Goal: Task Accomplishment & Management: Manage account settings

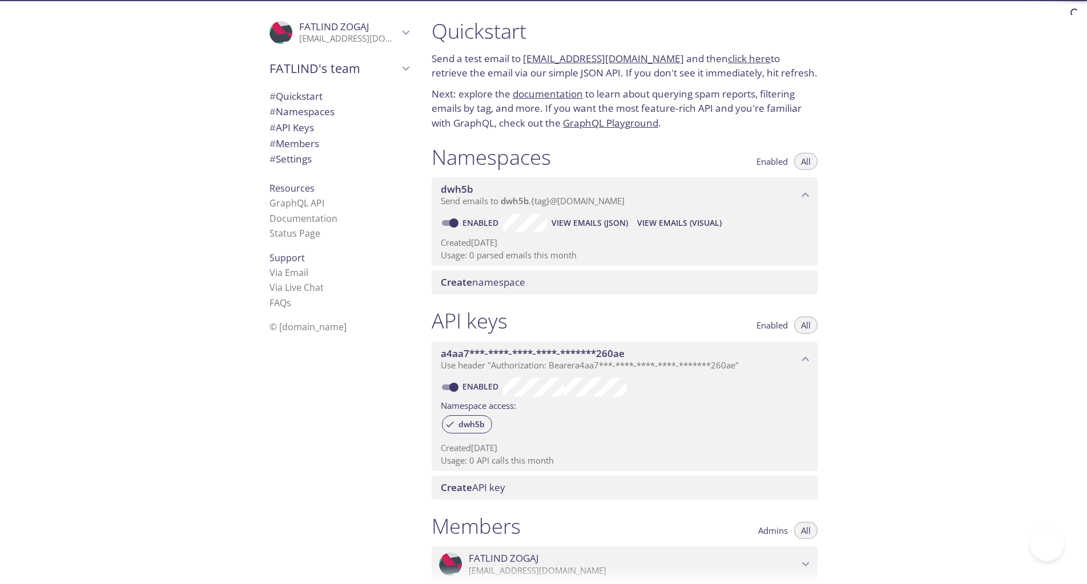
click at [572, 195] on span "dwh5b" at bounding box center [619, 189] width 357 height 13
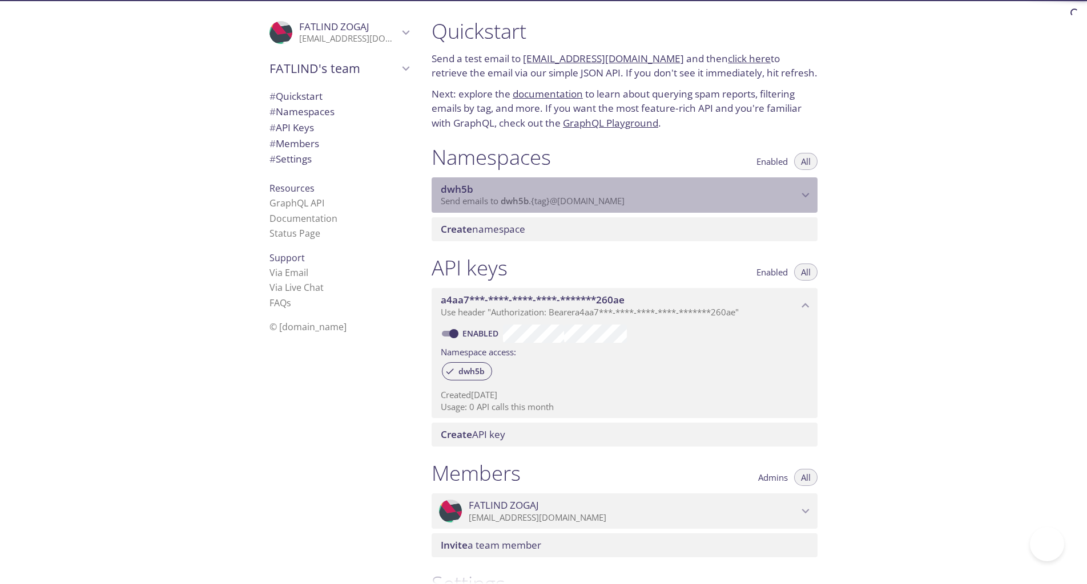
click at [572, 195] on span "dwh5b" at bounding box center [619, 189] width 357 height 13
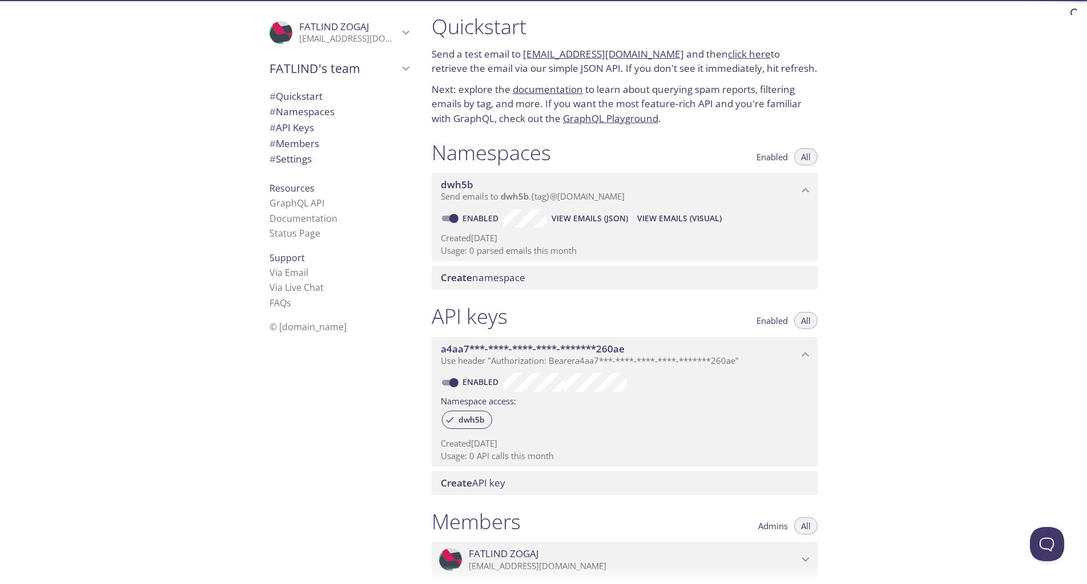
click at [646, 217] on span "View Emails (Visual)" at bounding box center [679, 219] width 84 height 14
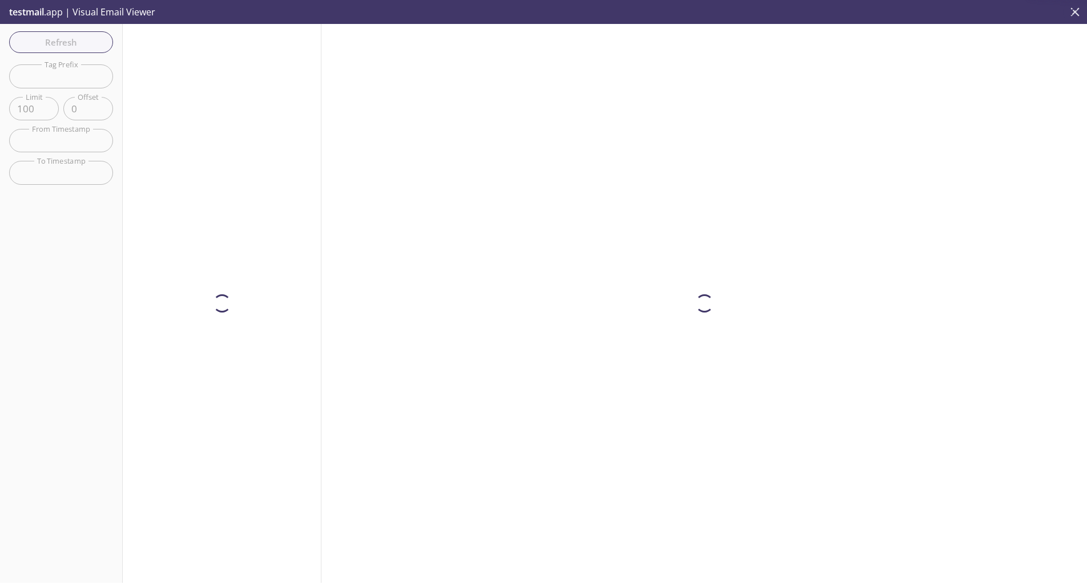
click at [1068, 13] on icon "close" at bounding box center [1074, 12] width 15 height 15
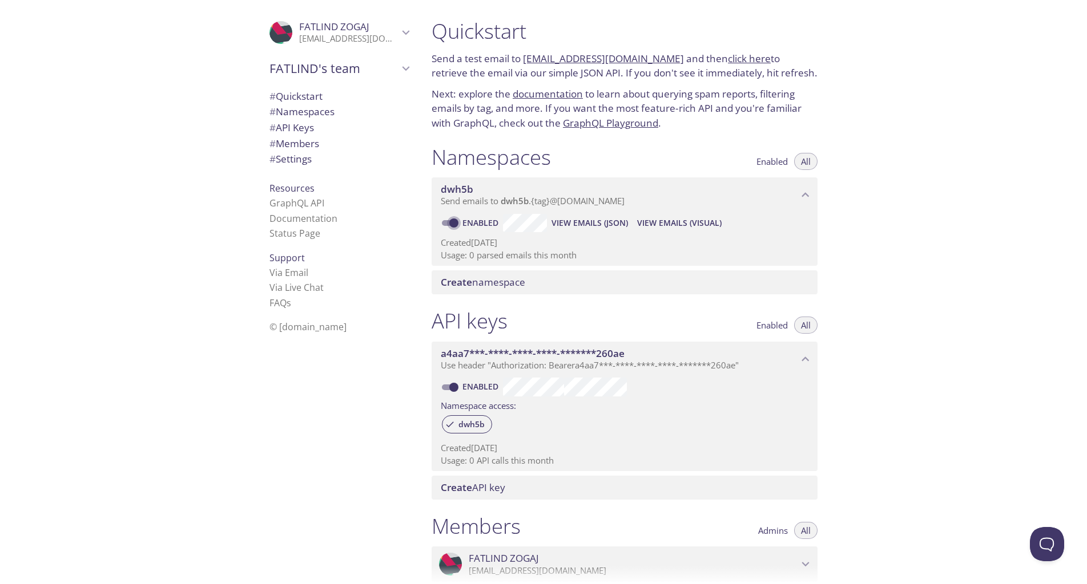
click at [451, 224] on input "Enabled" at bounding box center [453, 223] width 41 height 14
click at [449, 222] on input "Disabled" at bounding box center [444, 223] width 41 height 14
checkbox input "true"
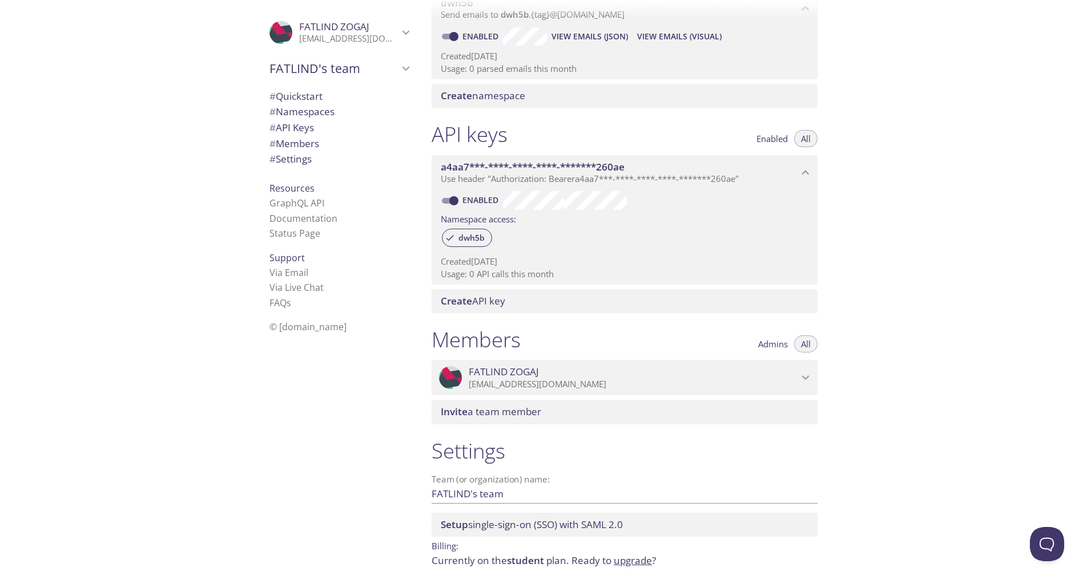
scroll to position [187, 0]
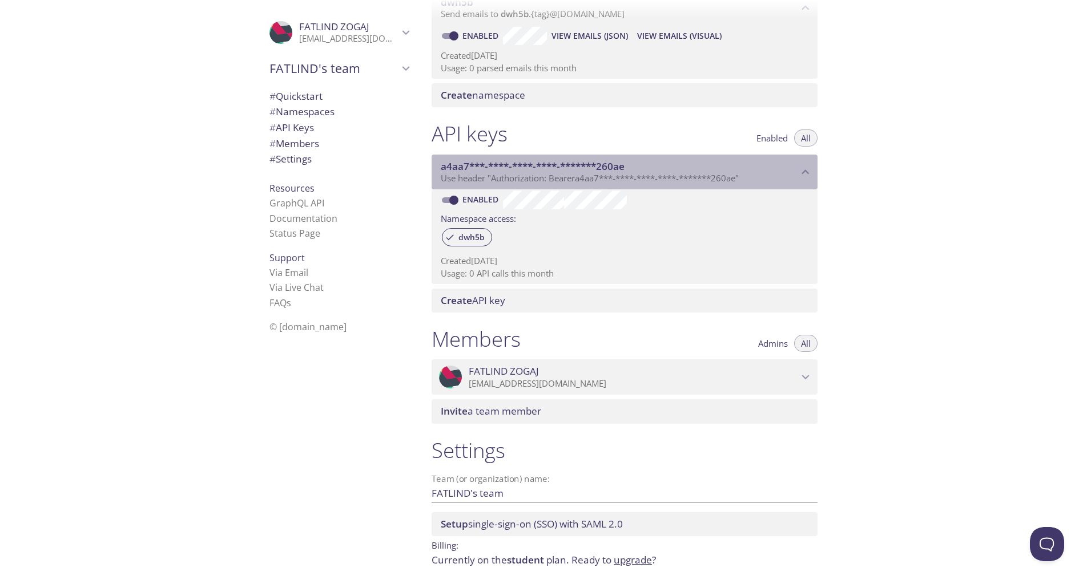
click at [632, 180] on span "Use header "Authorization: Bearer a4aa7***-****-****-****-*******260ae "" at bounding box center [590, 177] width 298 height 11
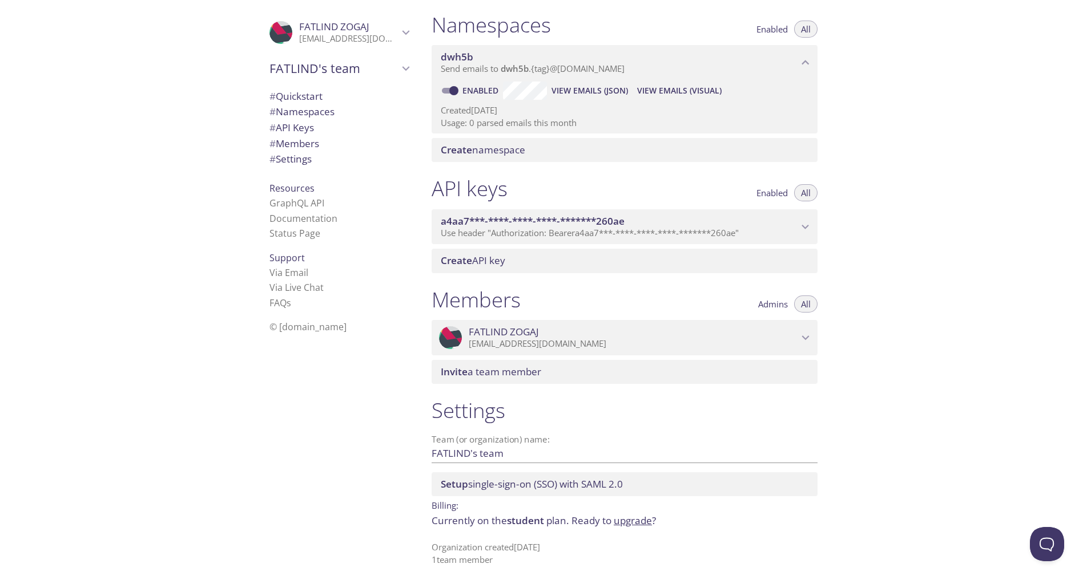
scroll to position [133, 0]
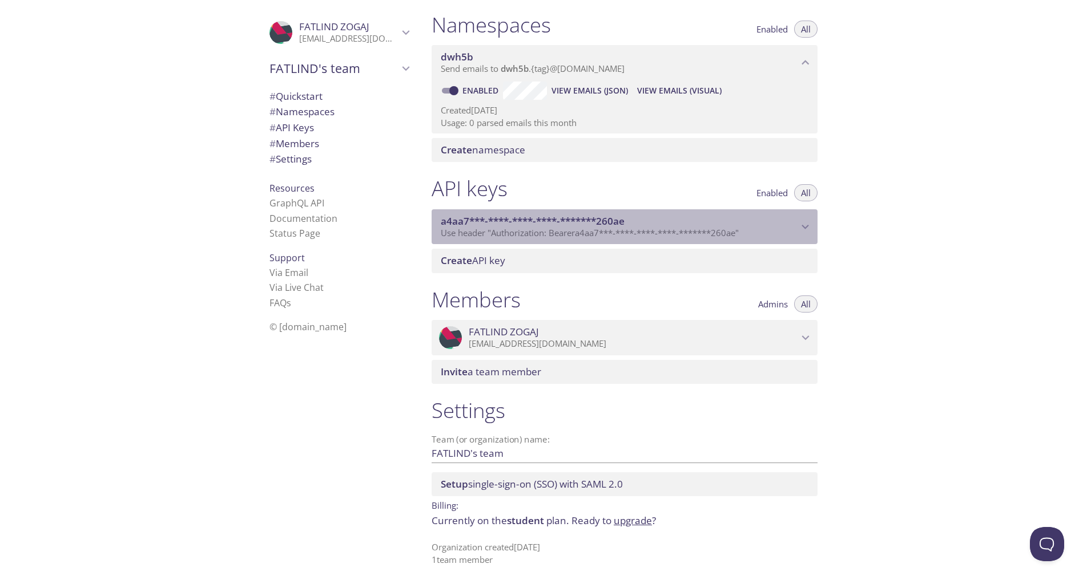
click at [631, 225] on span "a4aa7***-****-****-****-*******260ae" at bounding box center [619, 221] width 357 height 13
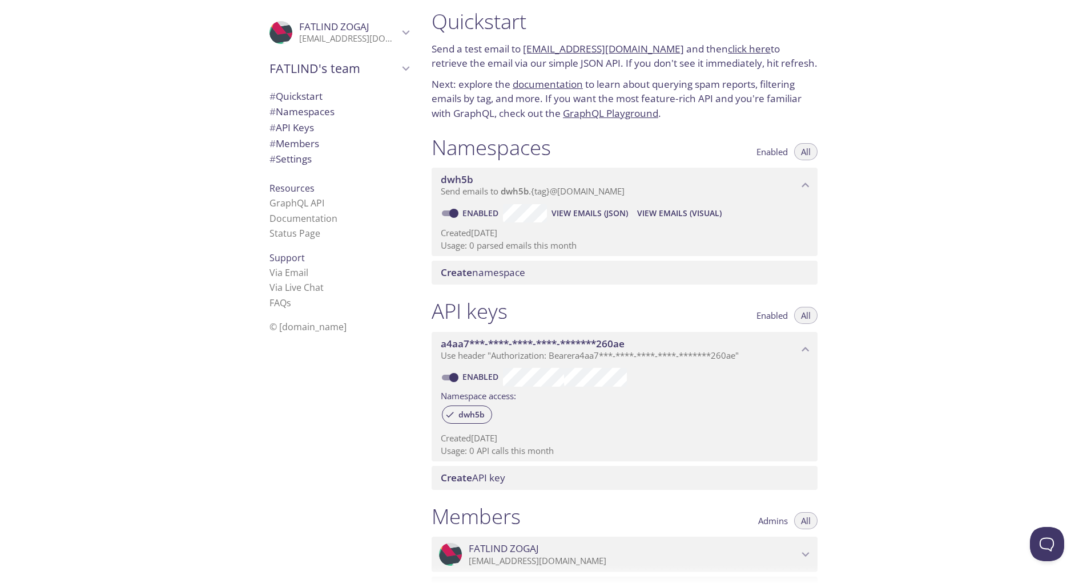
scroll to position [0, 0]
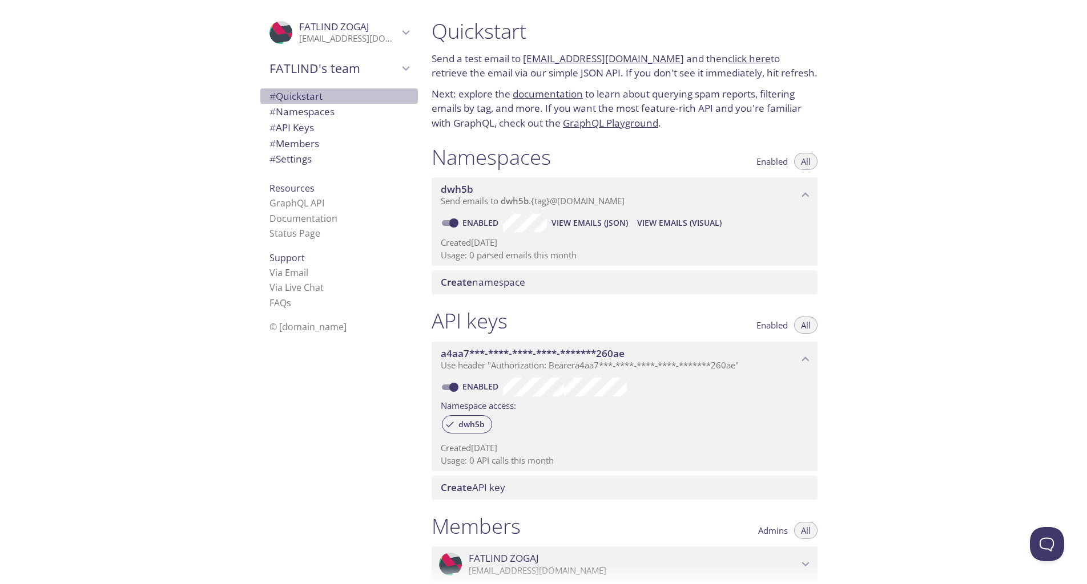
click at [278, 90] on span "# Quickstart" at bounding box center [295, 96] width 53 height 13
click at [277, 90] on span "# Quickstart" at bounding box center [295, 96] width 53 height 13
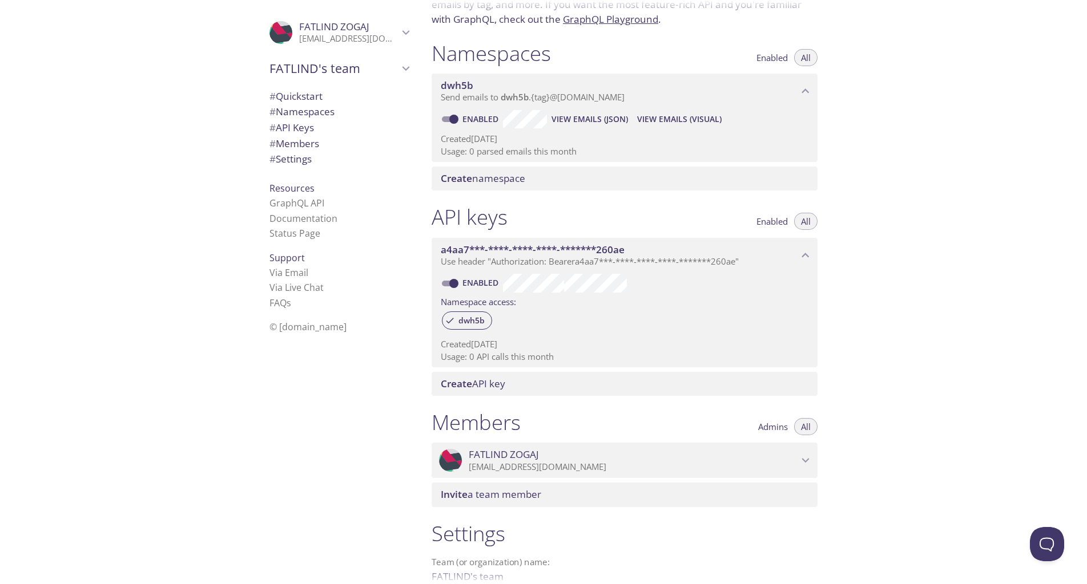
scroll to position [132, 0]
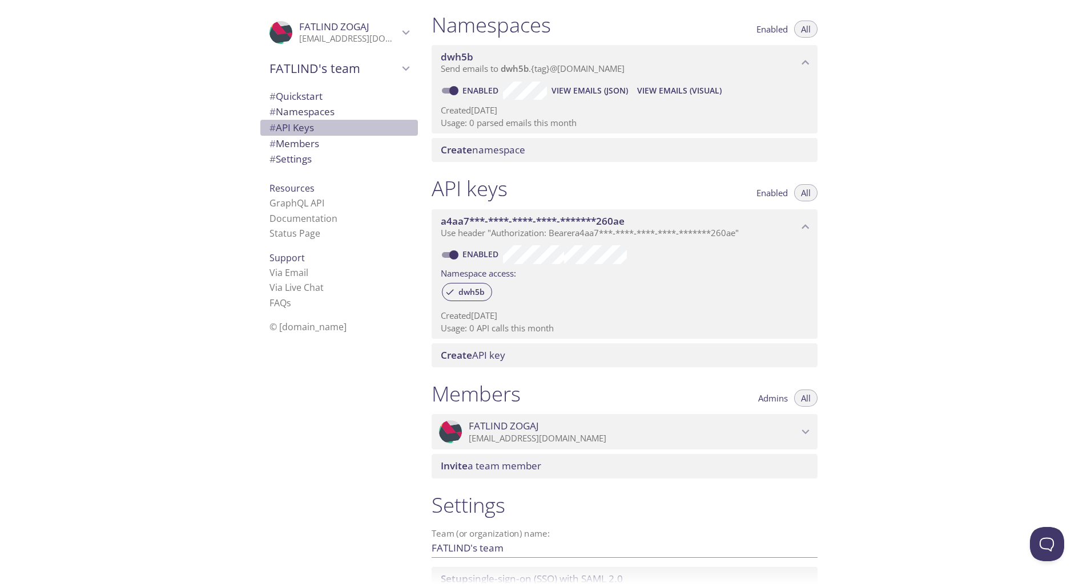
click at [289, 126] on span "# API Keys" at bounding box center [291, 127] width 45 height 13
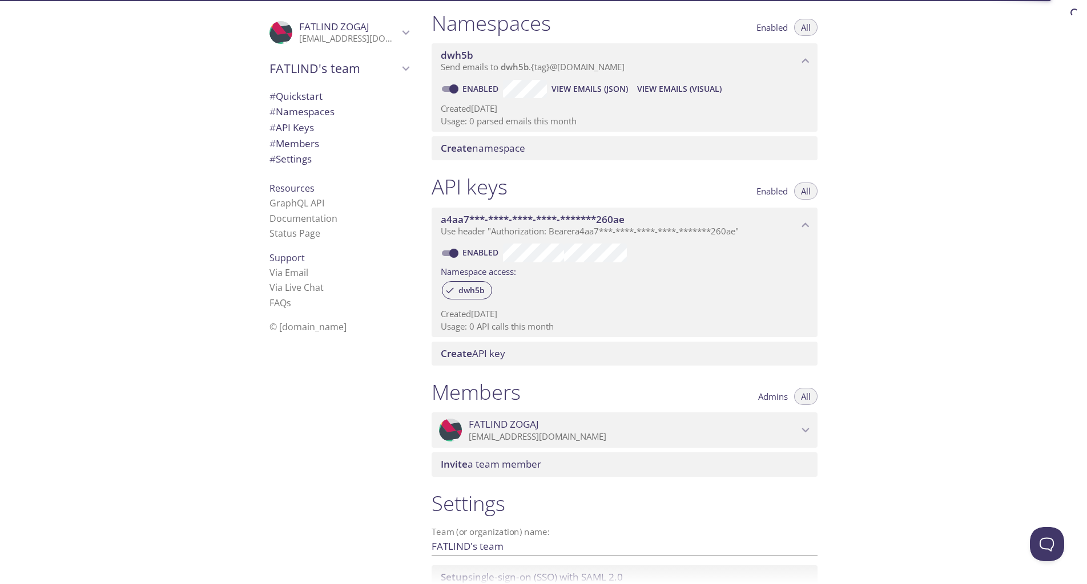
scroll to position [127, 0]
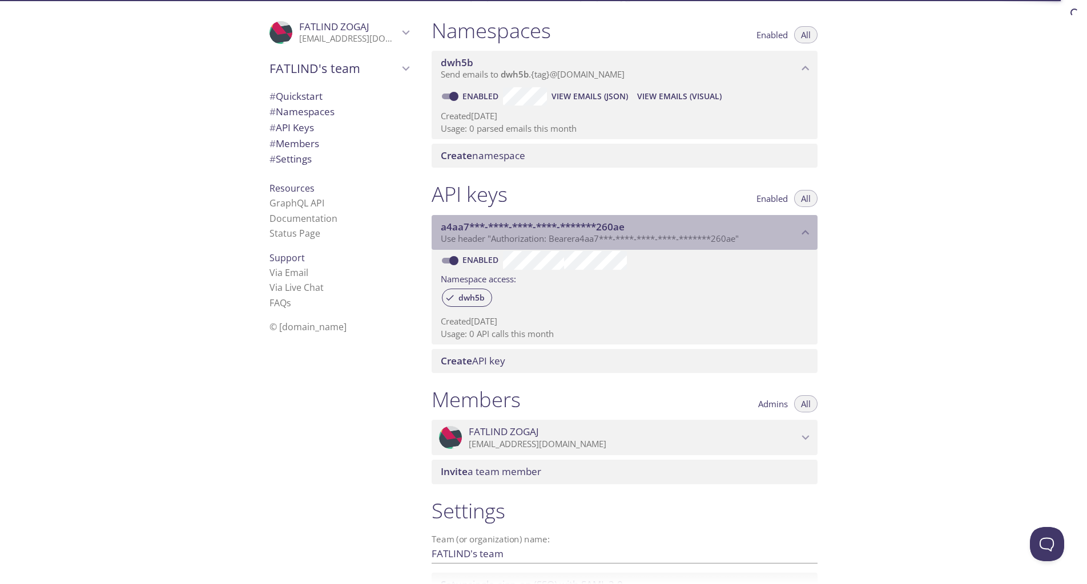
click at [801, 221] on div "a4aa7***-****-****-****-*******260ae Use header "Authorization: Bearer a4aa7***…" at bounding box center [624, 232] width 386 height 35
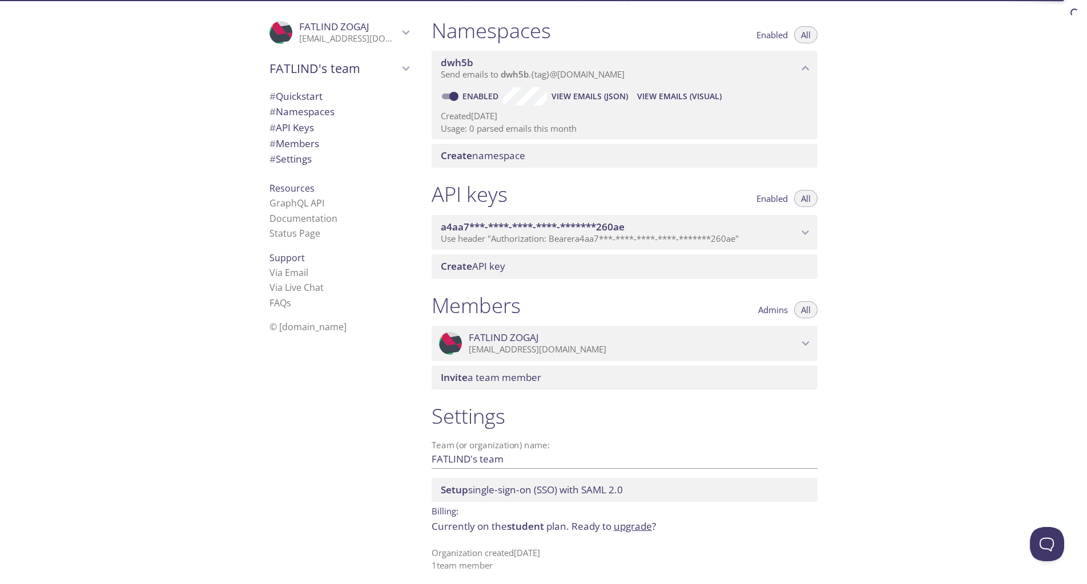
click at [801, 223] on div "a4aa7***-****-****-****-*******260ae Use header "Authorization: Bearer a4aa7***…" at bounding box center [624, 232] width 386 height 35
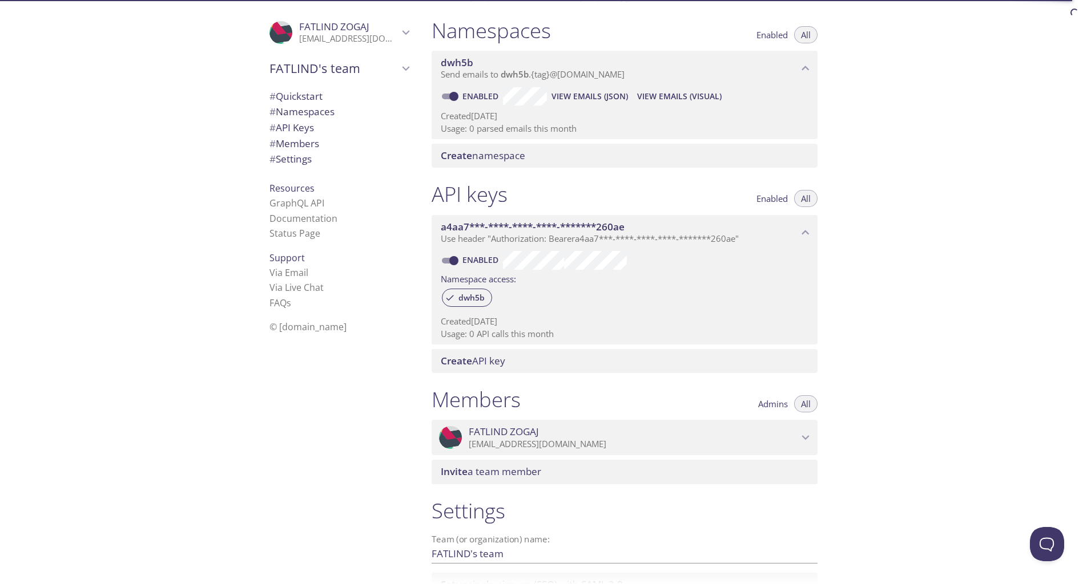
click at [649, 356] on span "Create API key" at bounding box center [627, 361] width 372 height 13
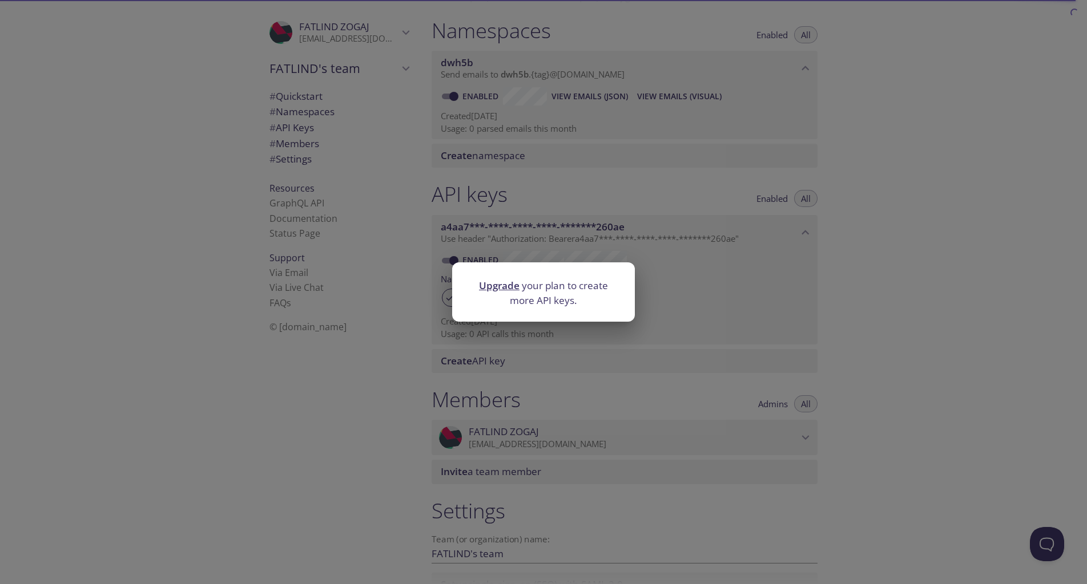
click at [642, 361] on div "Upgrade your plan to create more API keys." at bounding box center [543, 292] width 1087 height 584
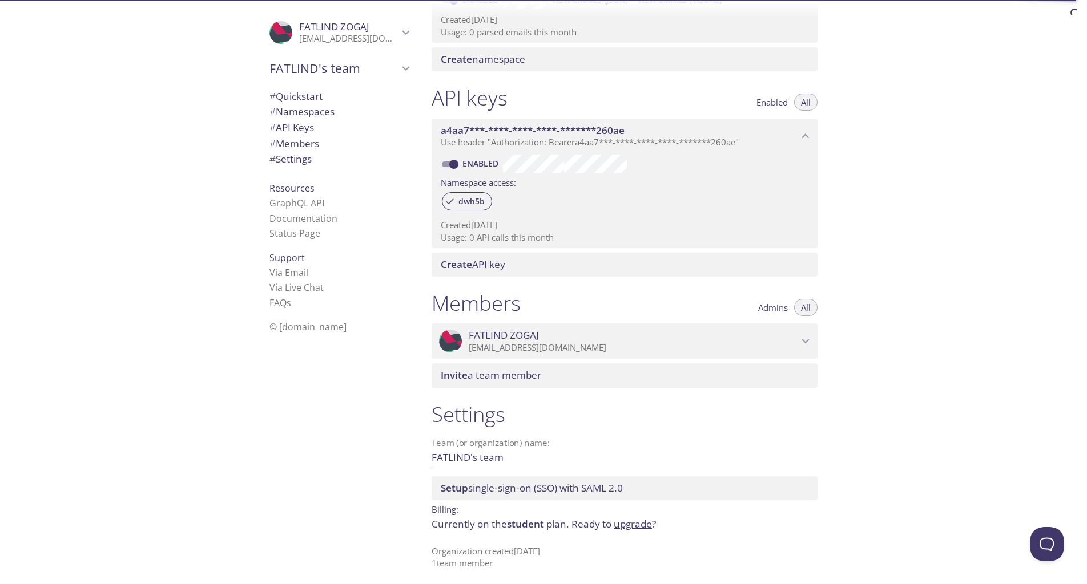
scroll to position [227, 0]
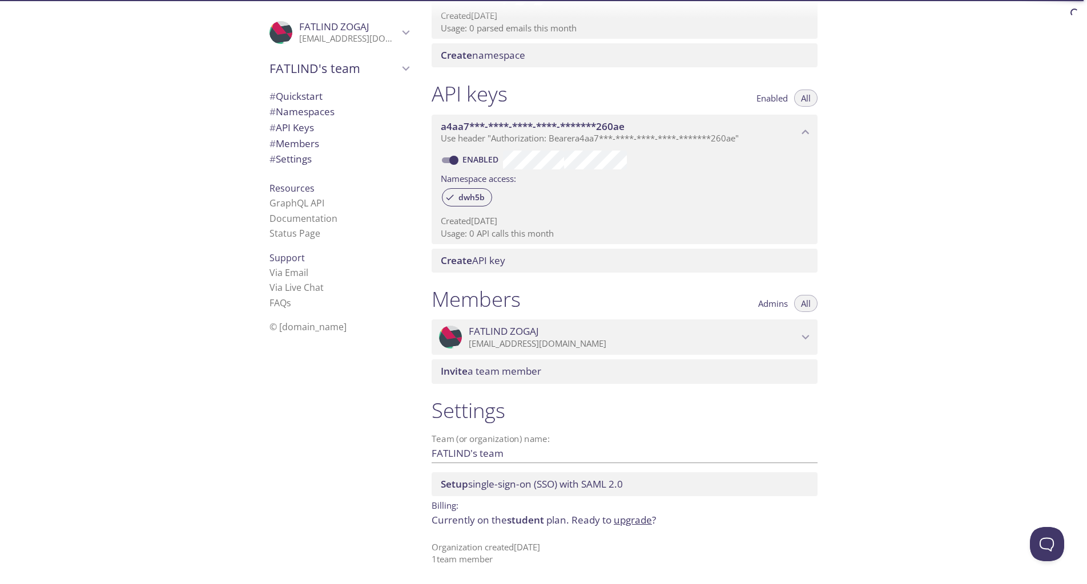
click at [294, 127] on span "# API Keys" at bounding box center [291, 127] width 45 height 13
click at [487, 155] on link "Enabled" at bounding box center [482, 159] width 42 height 11
click at [474, 155] on input "Enabled" at bounding box center [453, 161] width 41 height 14
click at [491, 161] on link "Disabled" at bounding box center [483, 159] width 44 height 11
click at [460, 160] on input "Disabled" at bounding box center [444, 161] width 41 height 14
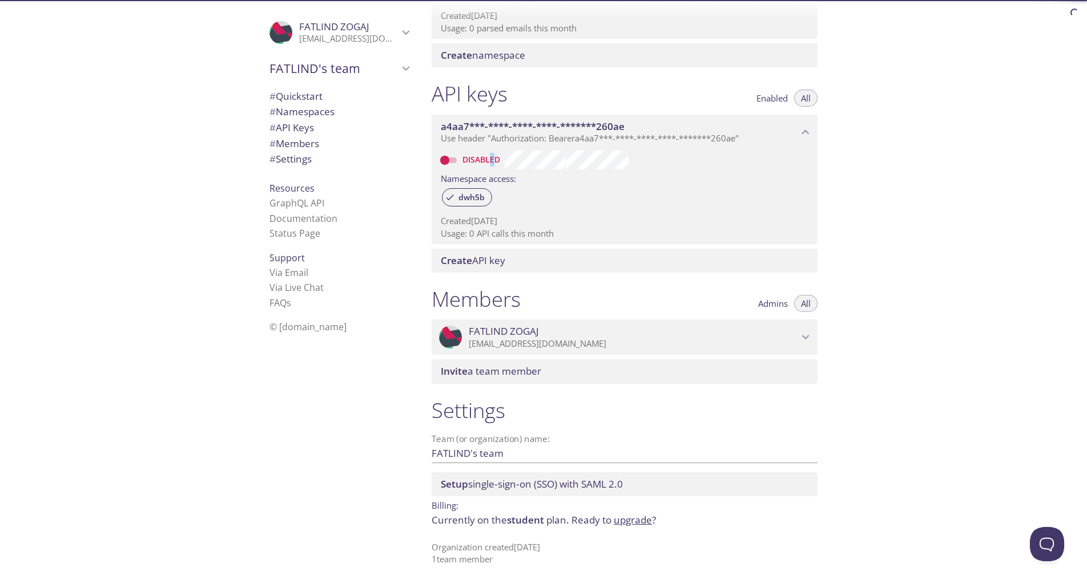
checkbox input "true"
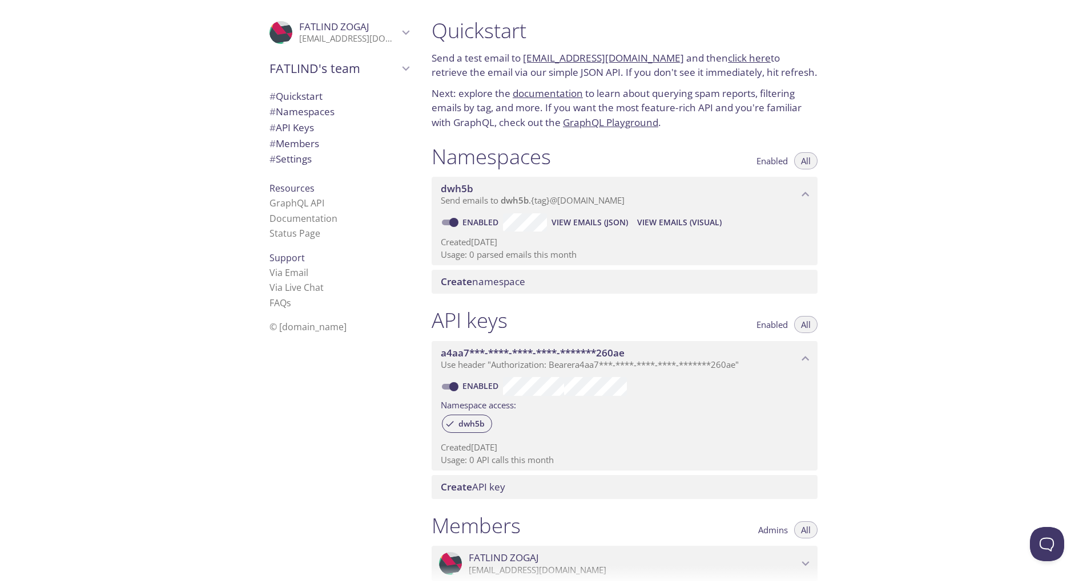
scroll to position [0, 0]
click at [735, 56] on link "click here" at bounding box center [749, 58] width 43 height 13
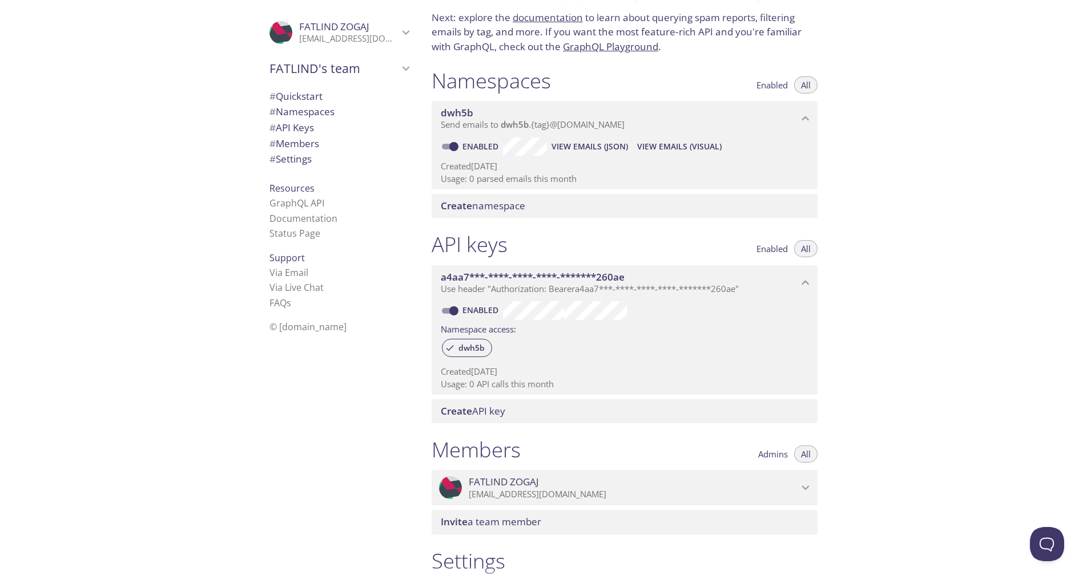
scroll to position [78, 0]
click at [758, 287] on p "Use header "Authorization: Bearer a4aa7***-****-****-****-*******260ae "" at bounding box center [619, 287] width 357 height 11
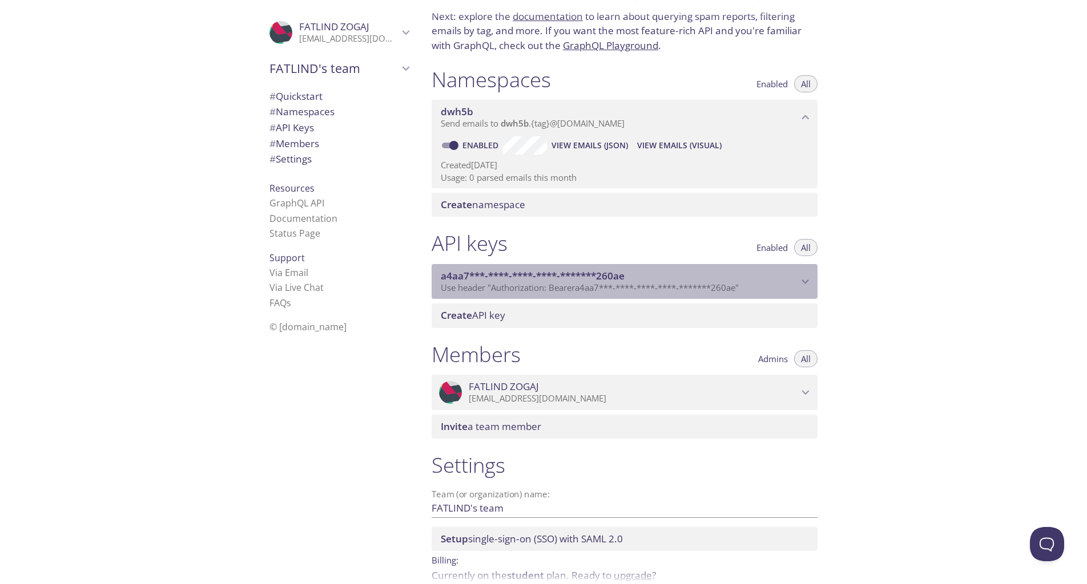
click at [758, 287] on p "Use header "Authorization: Bearer a4aa7***-****-****-****-*******260ae "" at bounding box center [619, 287] width 357 height 11
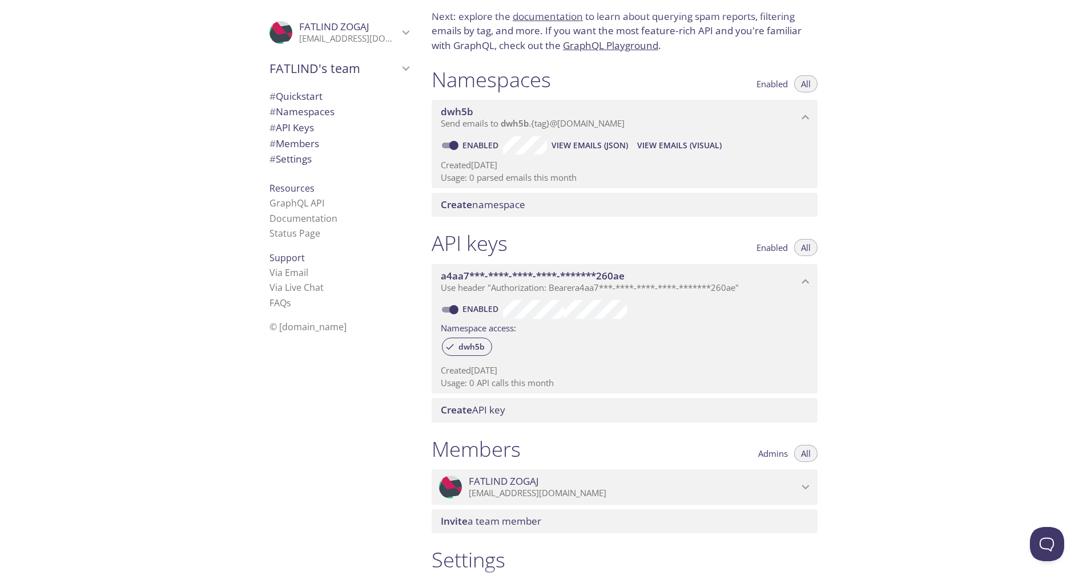
click at [758, 287] on p "Use header "Authorization: Bearer a4aa7***-****-****-****-*******260ae "" at bounding box center [619, 287] width 357 height 11
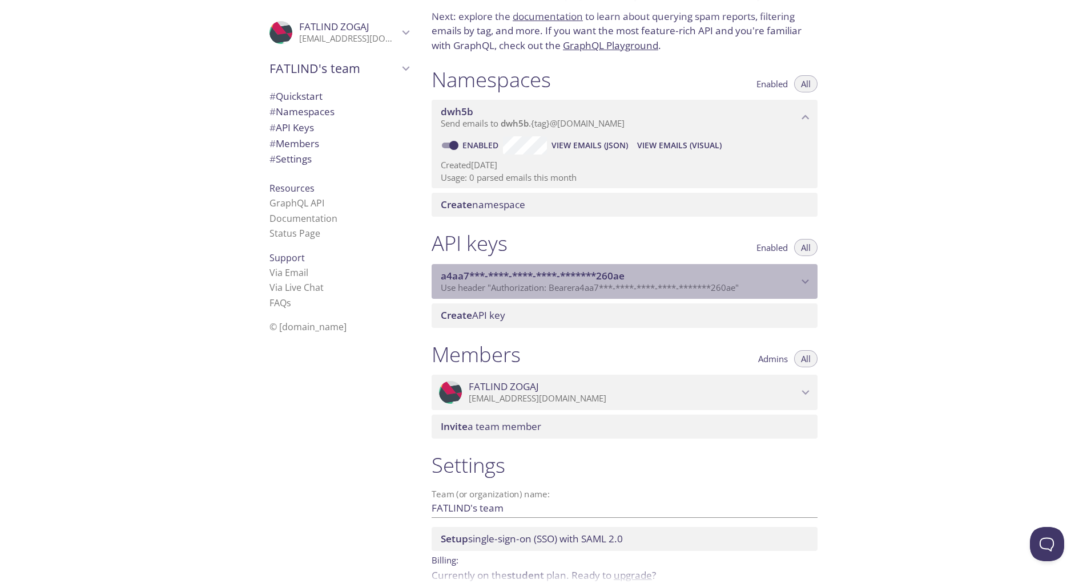
click at [758, 287] on p "Use header "Authorization: Bearer a4aa7***-****-****-****-*******260ae "" at bounding box center [619, 287] width 357 height 11
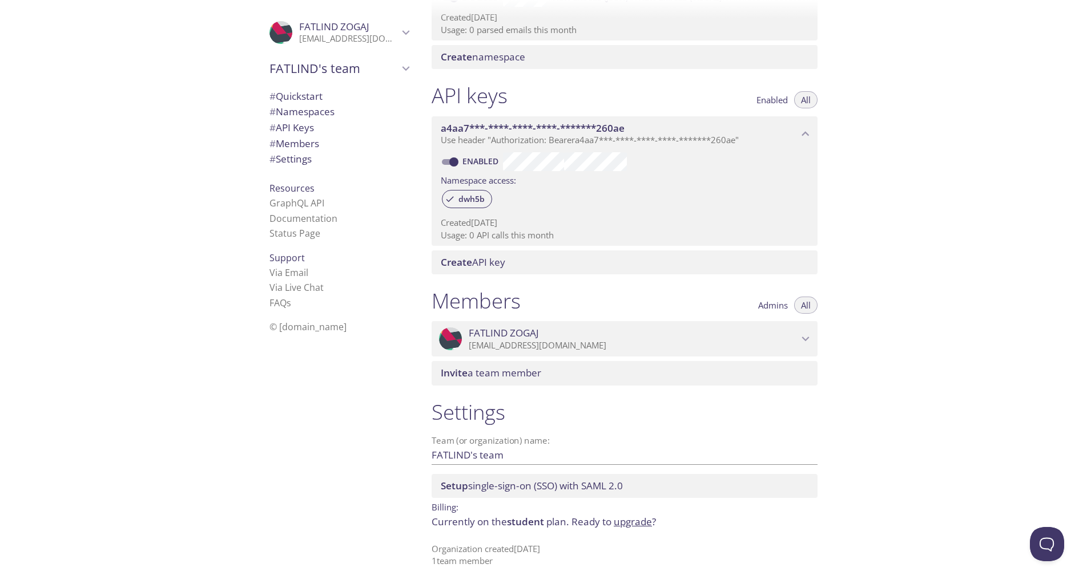
scroll to position [227, 0]
click at [366, 75] on span "FATLIND's team" at bounding box center [333, 68] width 129 height 16
click at [367, 75] on span "FATLIND's team" at bounding box center [333, 68] width 129 height 16
click at [329, 96] on span "# Quickstart" at bounding box center [338, 96] width 139 height 15
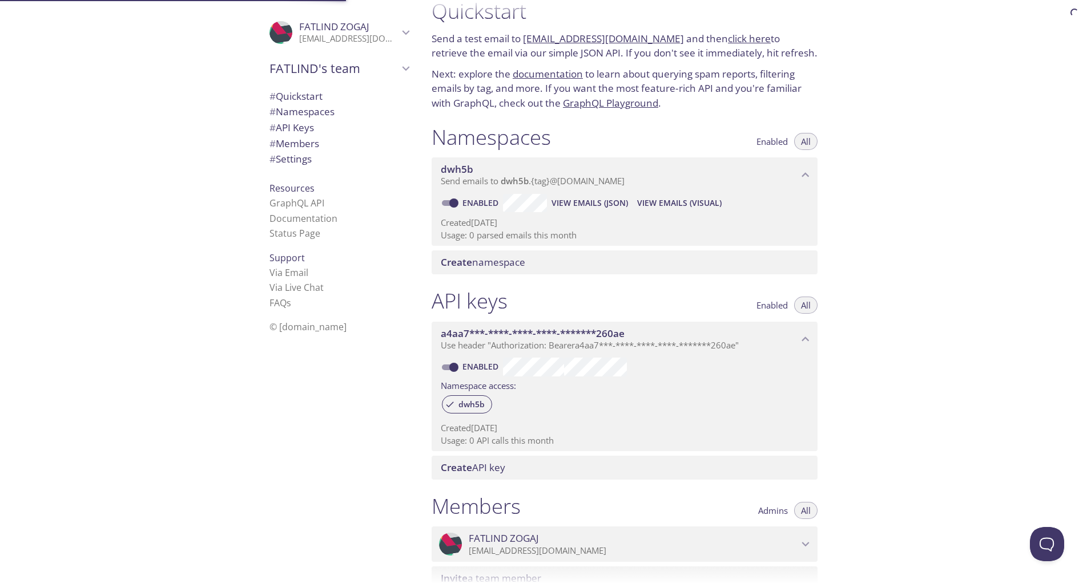
scroll to position [18, 0]
click at [584, 207] on span "View Emails (JSON)" at bounding box center [589, 205] width 76 height 14
click at [555, 265] on span "Create namespace" at bounding box center [627, 264] width 372 height 13
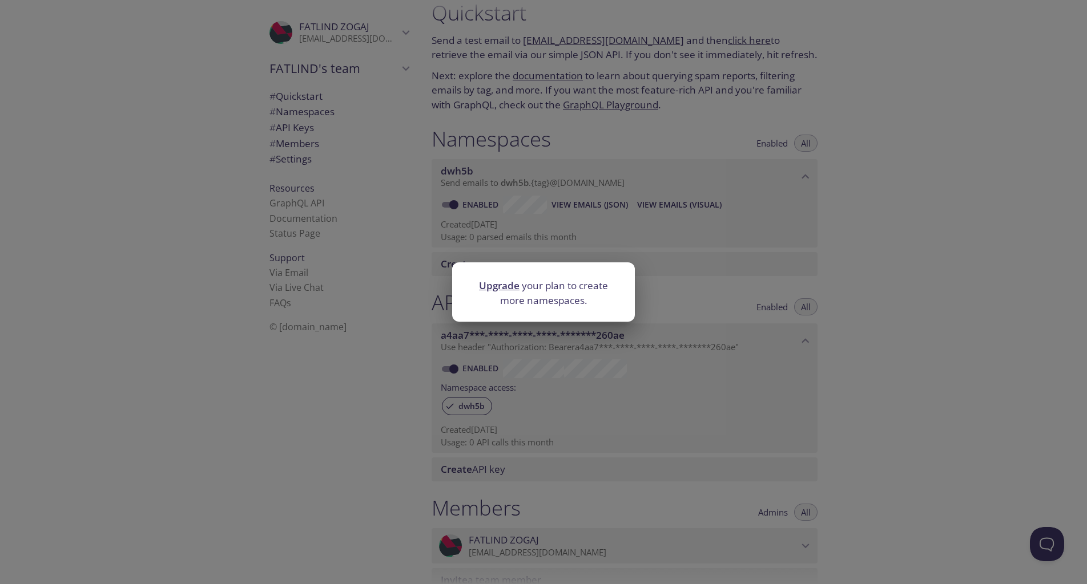
click at [659, 256] on div "Upgrade your plan to create more namespaces." at bounding box center [543, 292] width 1087 height 584
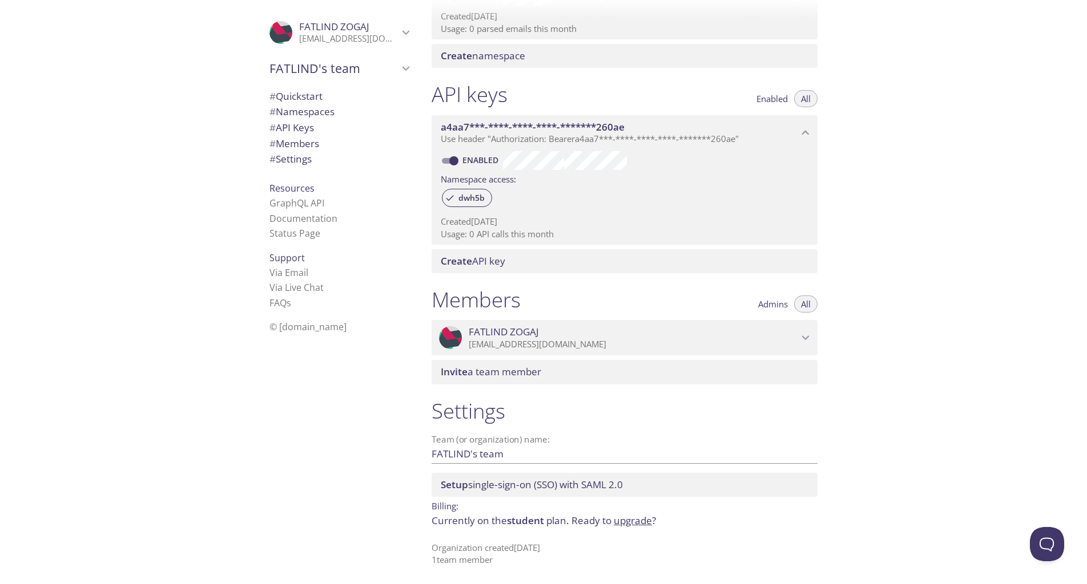
scroll to position [227, 0]
click at [562, 265] on span "Create API key" at bounding box center [627, 261] width 372 height 13
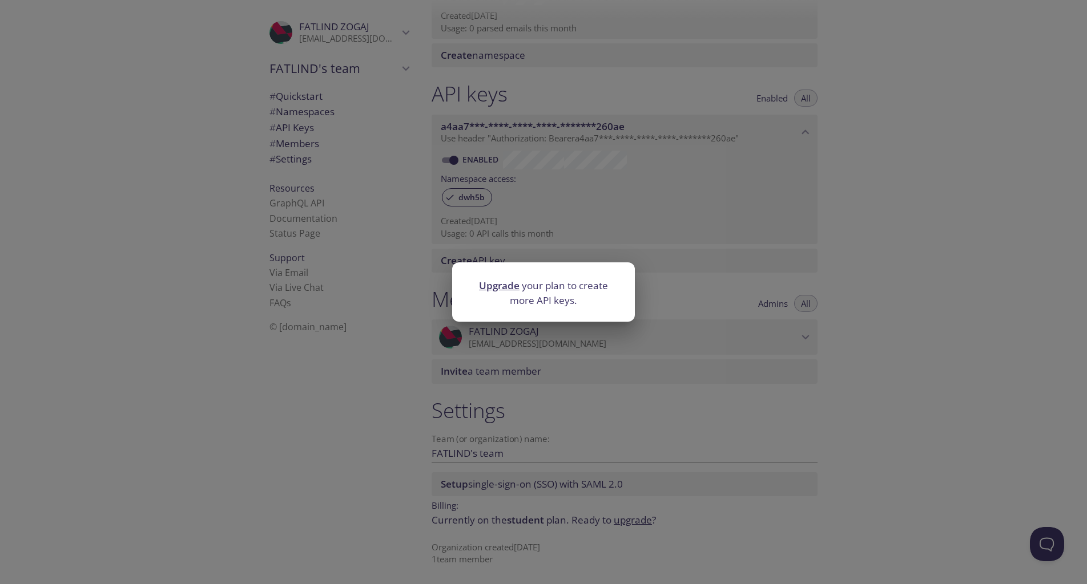
click at [709, 393] on div "Upgrade your plan to create more API keys." at bounding box center [543, 292] width 1087 height 584
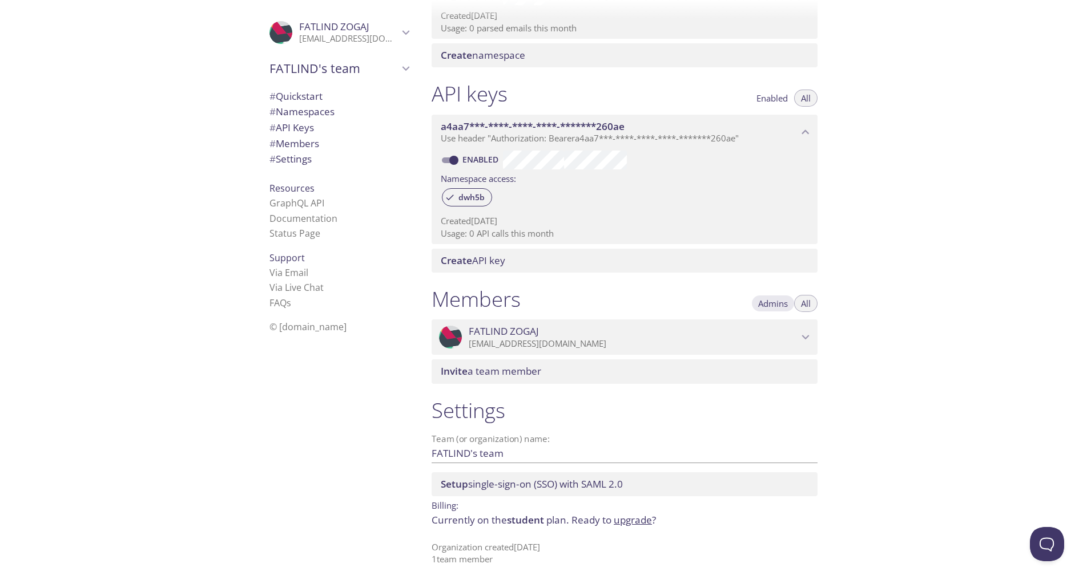
click at [778, 304] on span "Admins" at bounding box center [773, 304] width 30 height 0
click at [802, 304] on span "All" at bounding box center [806, 304] width 10 height 0
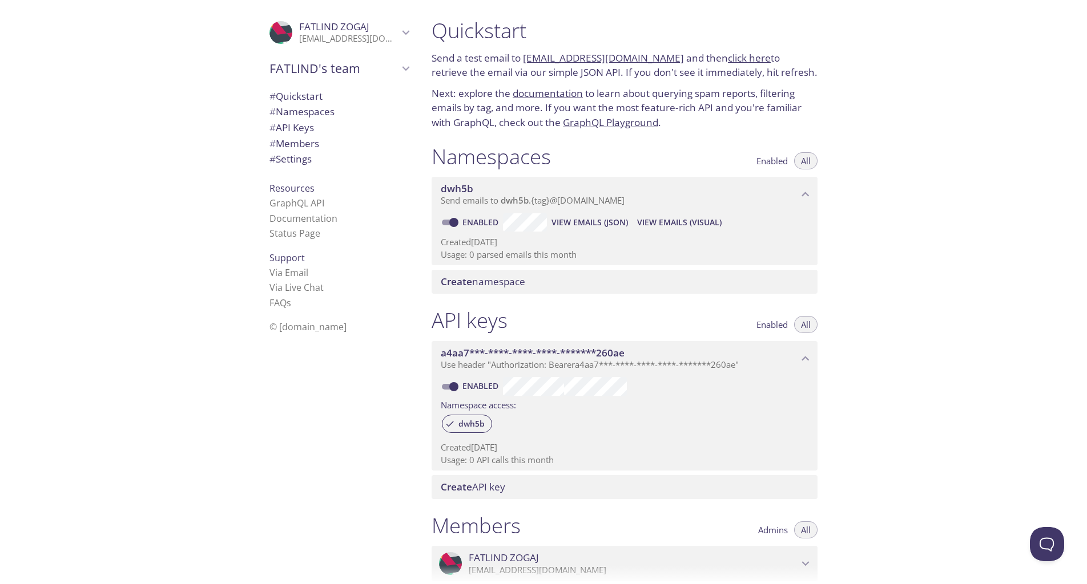
scroll to position [0, 0]
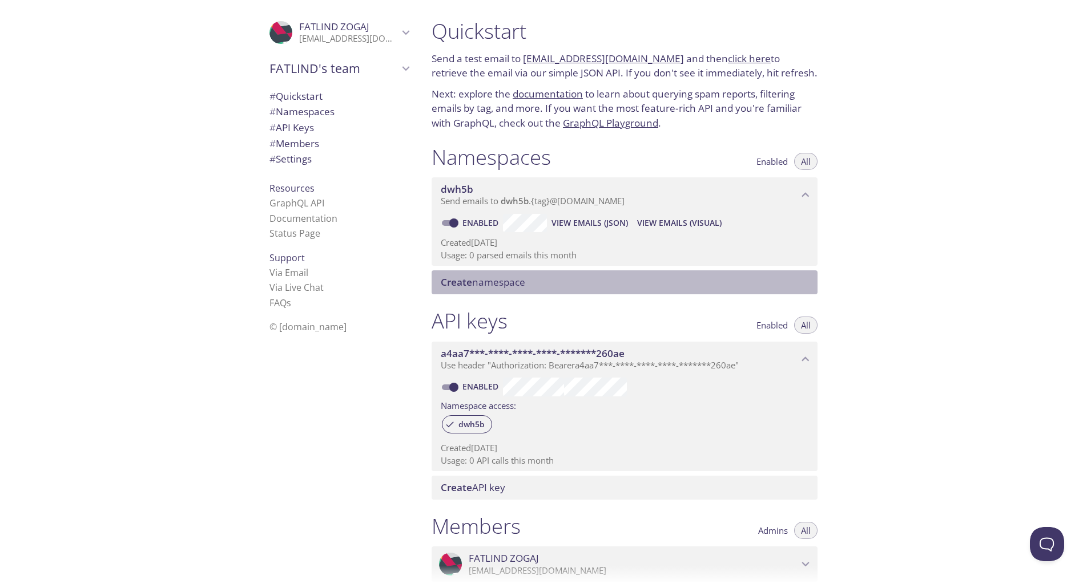
click at [718, 289] on span "Create namespace" at bounding box center [627, 282] width 372 height 13
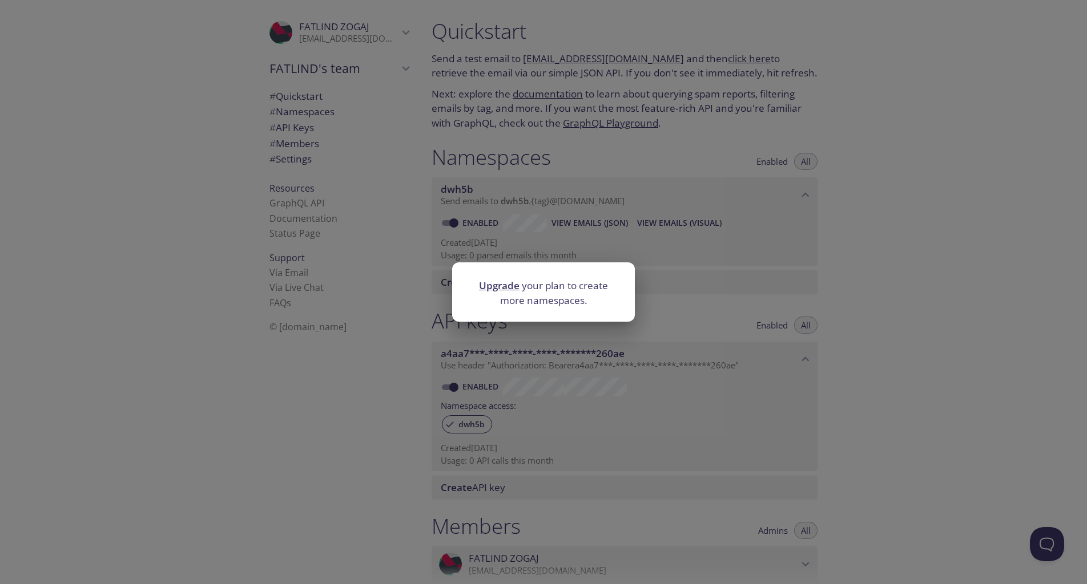
click at [701, 293] on div "Upgrade your plan to create more namespaces." at bounding box center [543, 292] width 1087 height 584
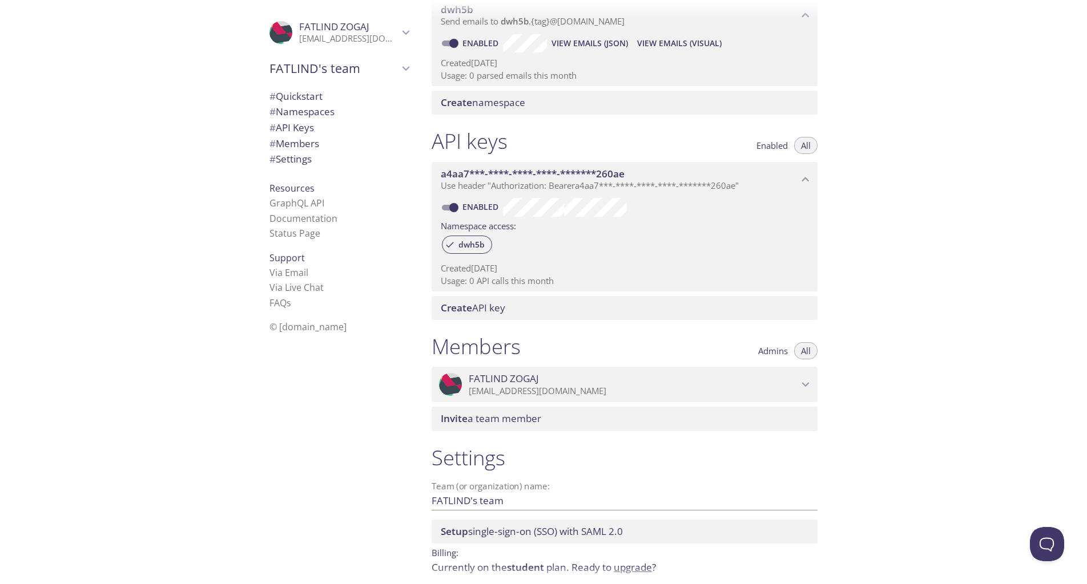
scroll to position [187, 0]
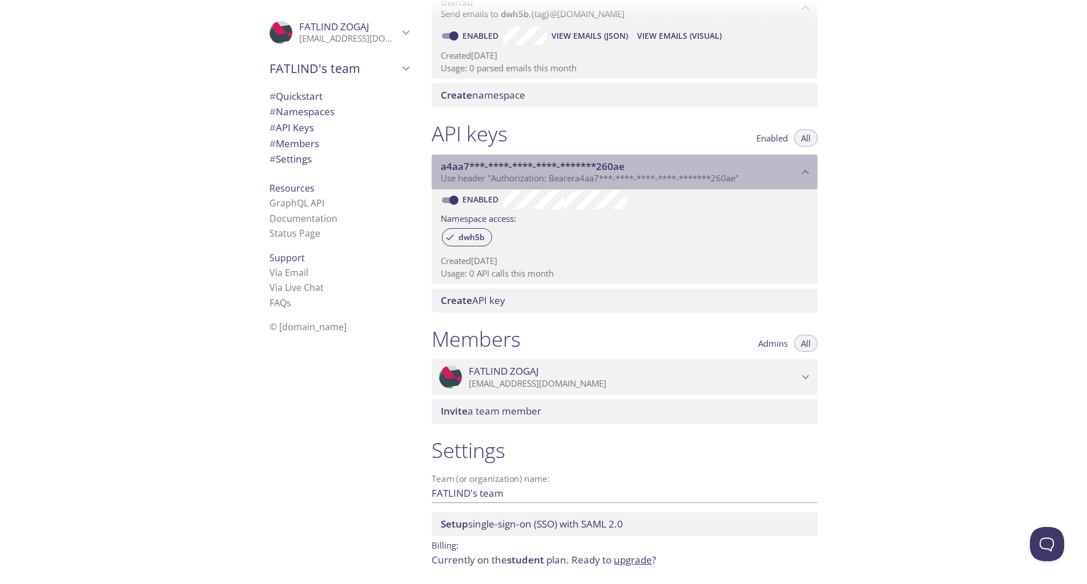
click at [619, 177] on span "Use header "Authorization: Bearer a4aa7***-****-****-****-*******260ae "" at bounding box center [590, 177] width 298 height 11
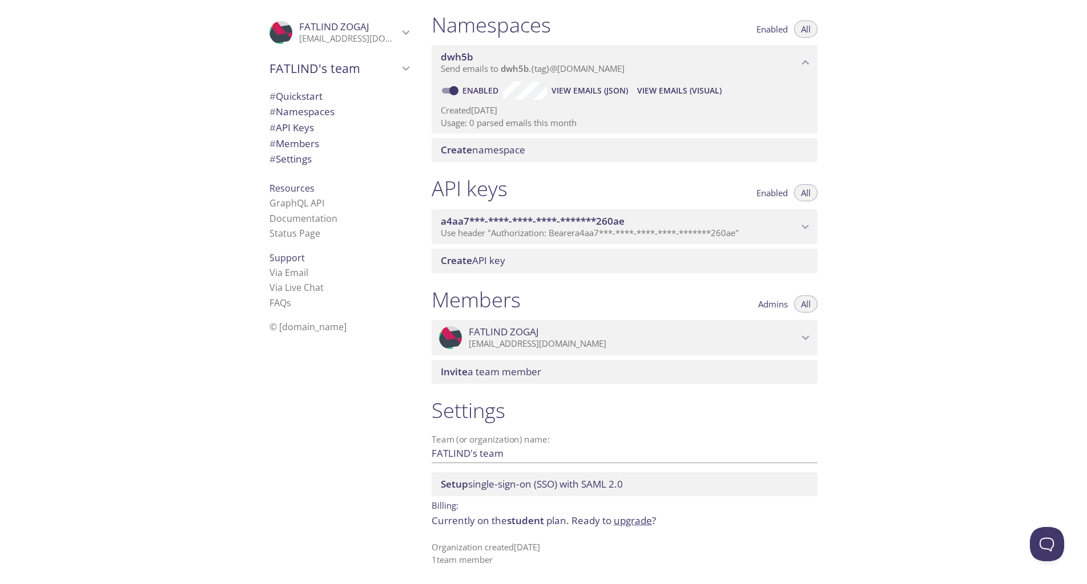
scroll to position [133, 0]
click at [619, 177] on div "API keys Enabled All" at bounding box center [624, 190] width 386 height 29
click at [608, 222] on span "a4aa7***-****-****-****-*******260ae" at bounding box center [533, 221] width 184 height 13
